Goal: Information Seeking & Learning: Learn about a topic

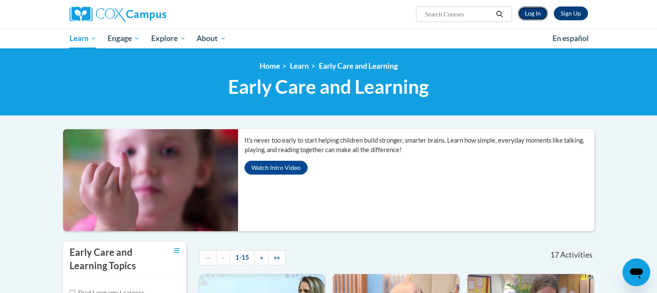
click at [523, 17] on link "Log In" at bounding box center [533, 13] width 30 height 14
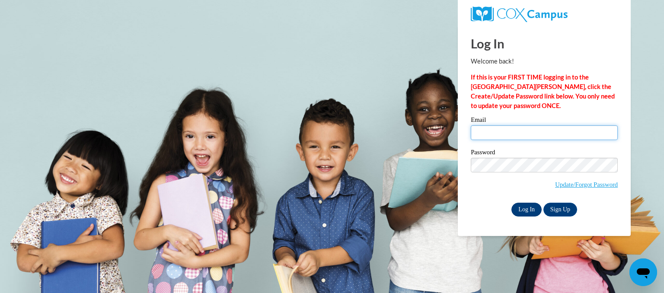
type input "aglodt@eastersealsia.org"
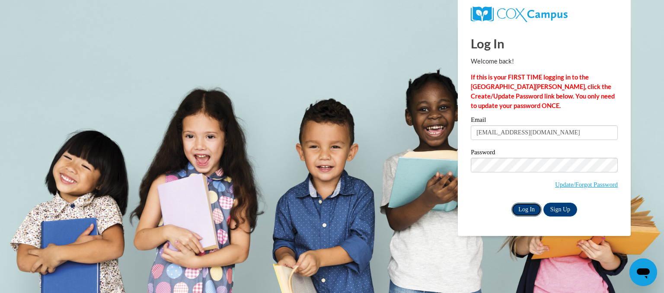
click at [522, 207] on input "Log In" at bounding box center [526, 210] width 30 height 14
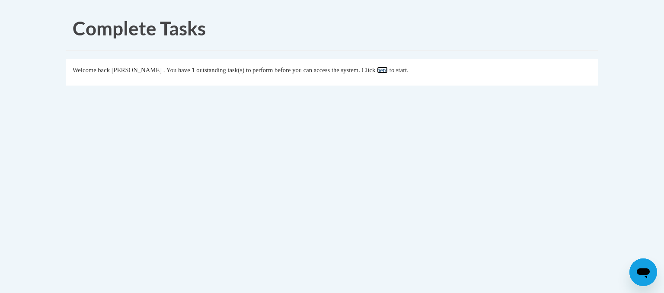
click at [388, 71] on link "here" at bounding box center [382, 70] width 11 height 7
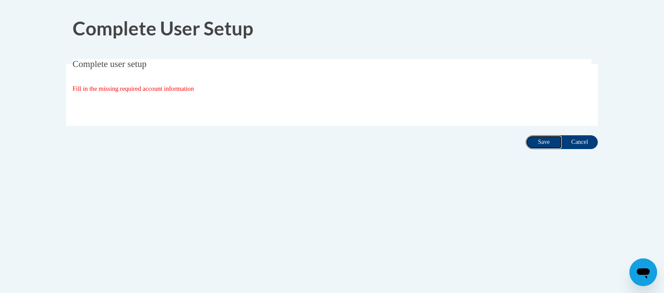
click at [539, 142] on input "Save" at bounding box center [543, 142] width 36 height 14
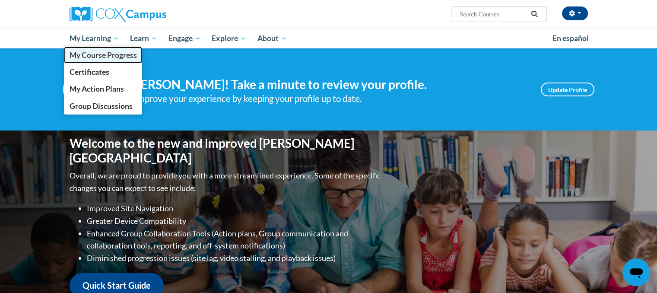
click at [95, 57] on span "My Course Progress" at bounding box center [102, 55] width 67 height 9
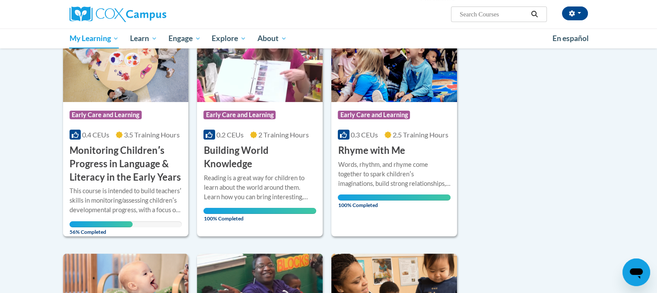
scroll to position [162, 0]
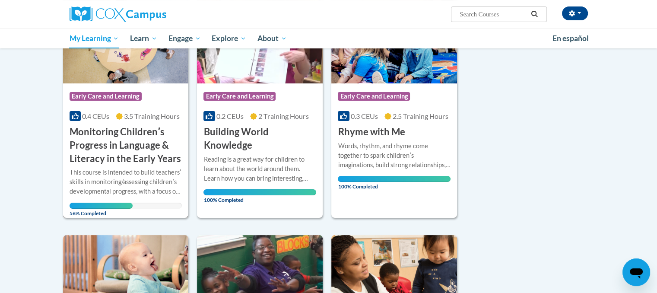
click at [95, 193] on div "This course is intended to build teachersʹ skills in monitoring/assessing child…" at bounding box center [126, 182] width 113 height 29
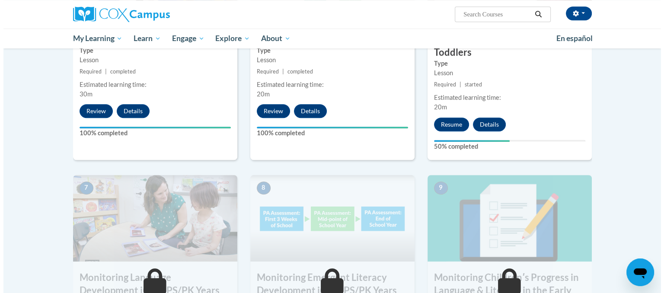
scroll to position [551, 0]
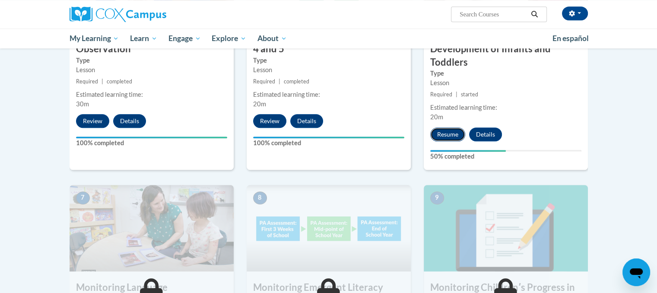
click at [452, 138] on button "Resume" at bounding box center [447, 134] width 35 height 14
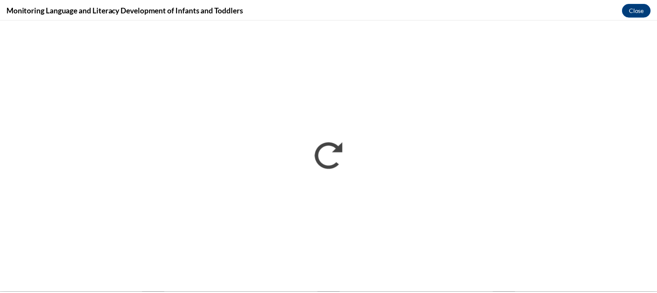
scroll to position [0, 0]
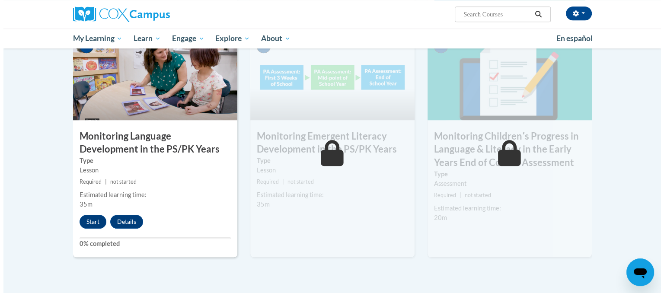
scroll to position [709, 0]
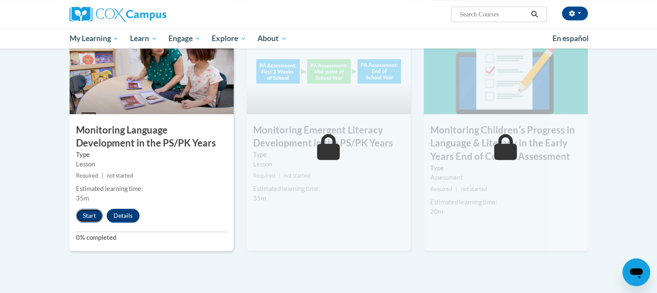
click at [85, 216] on button "Start" at bounding box center [89, 216] width 27 height 14
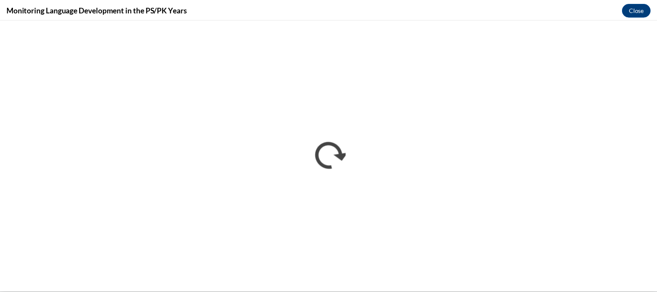
scroll to position [0, 0]
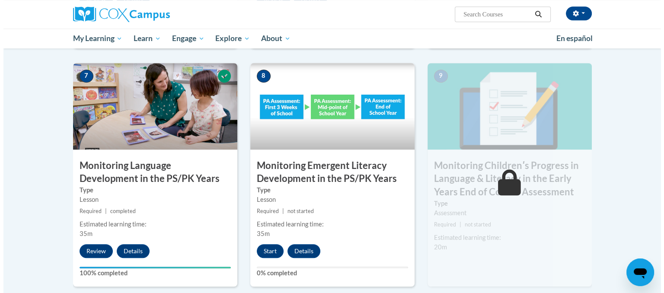
scroll to position [676, 0]
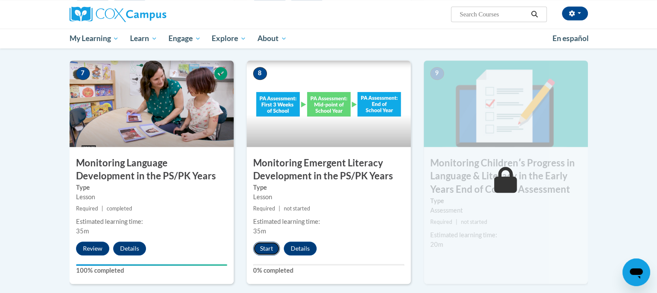
click at [269, 246] on button "Start" at bounding box center [266, 249] width 27 height 14
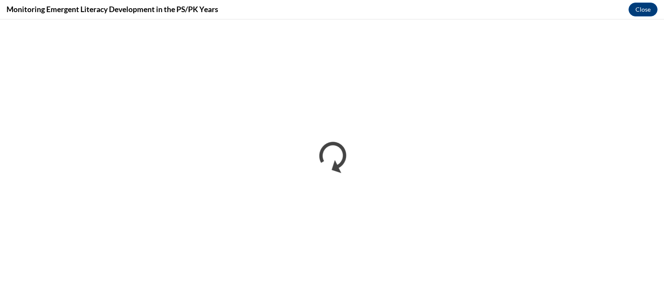
scroll to position [0, 0]
